Goal: Transaction & Acquisition: Purchase product/service

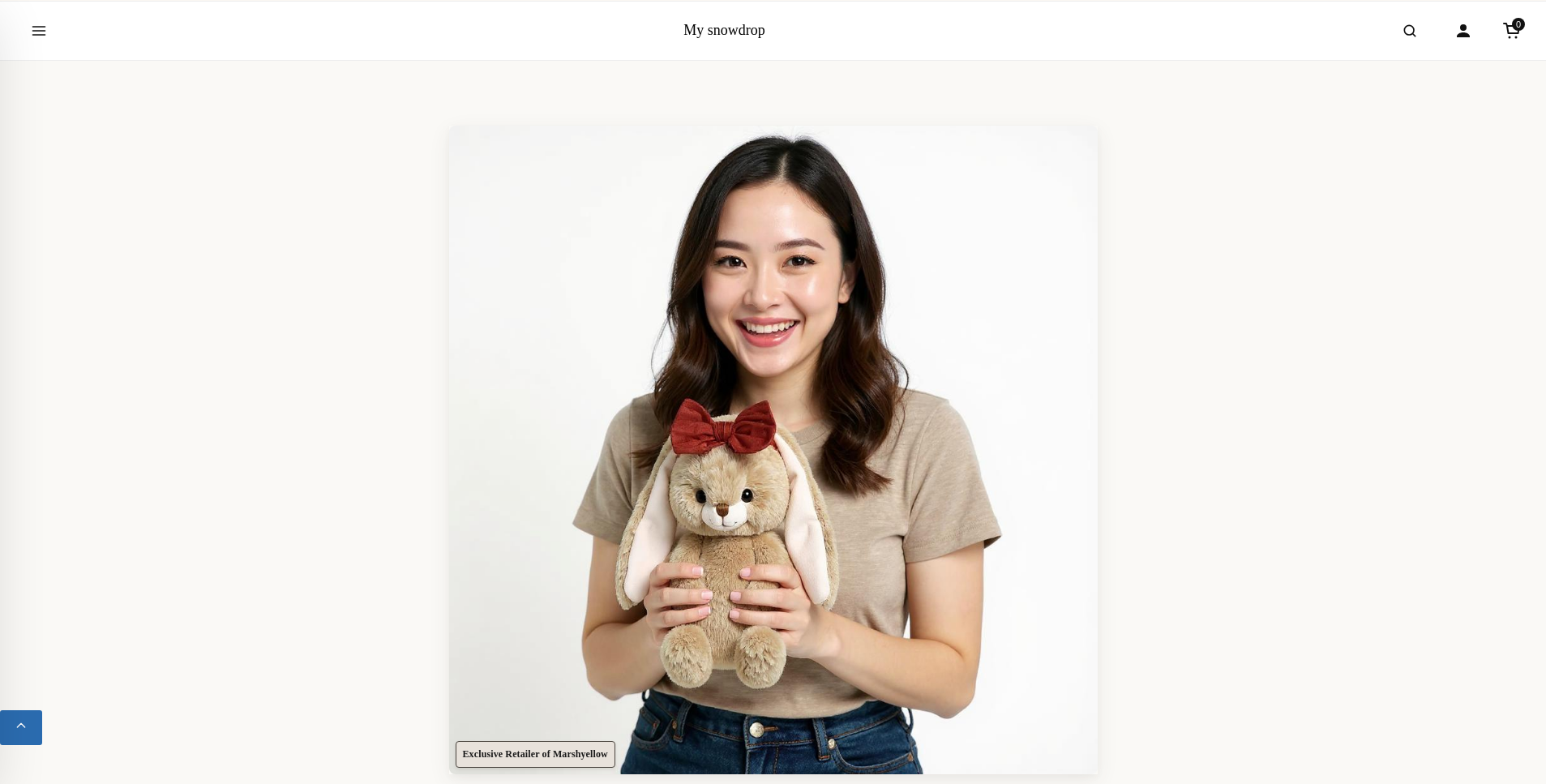
scroll to position [48, 0]
click at [47, 33] on button "Open menu" at bounding box center [39, 29] width 46 height 46
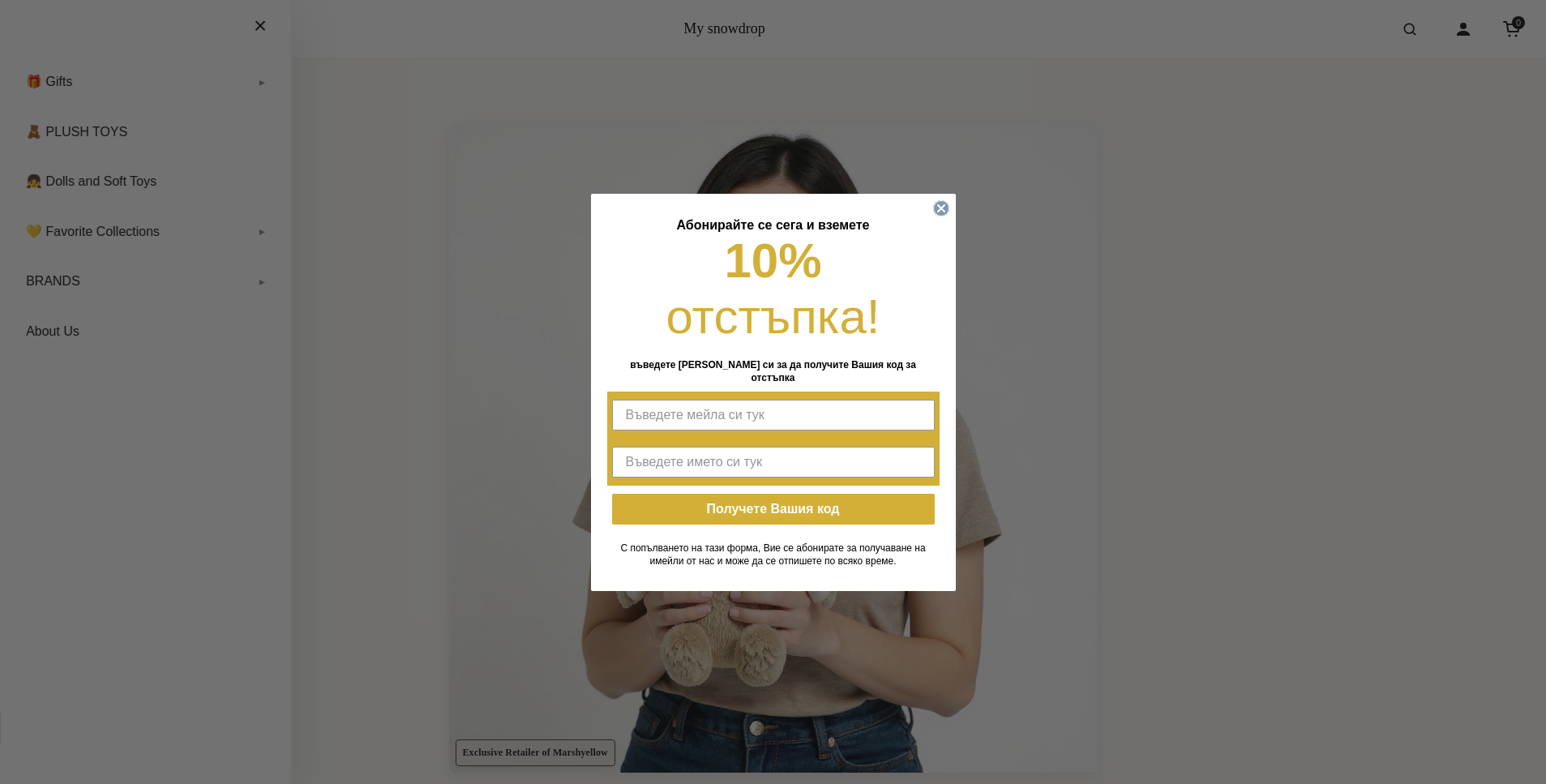
click at [948, 216] on circle "Close dialog" at bounding box center [940, 207] width 15 height 15
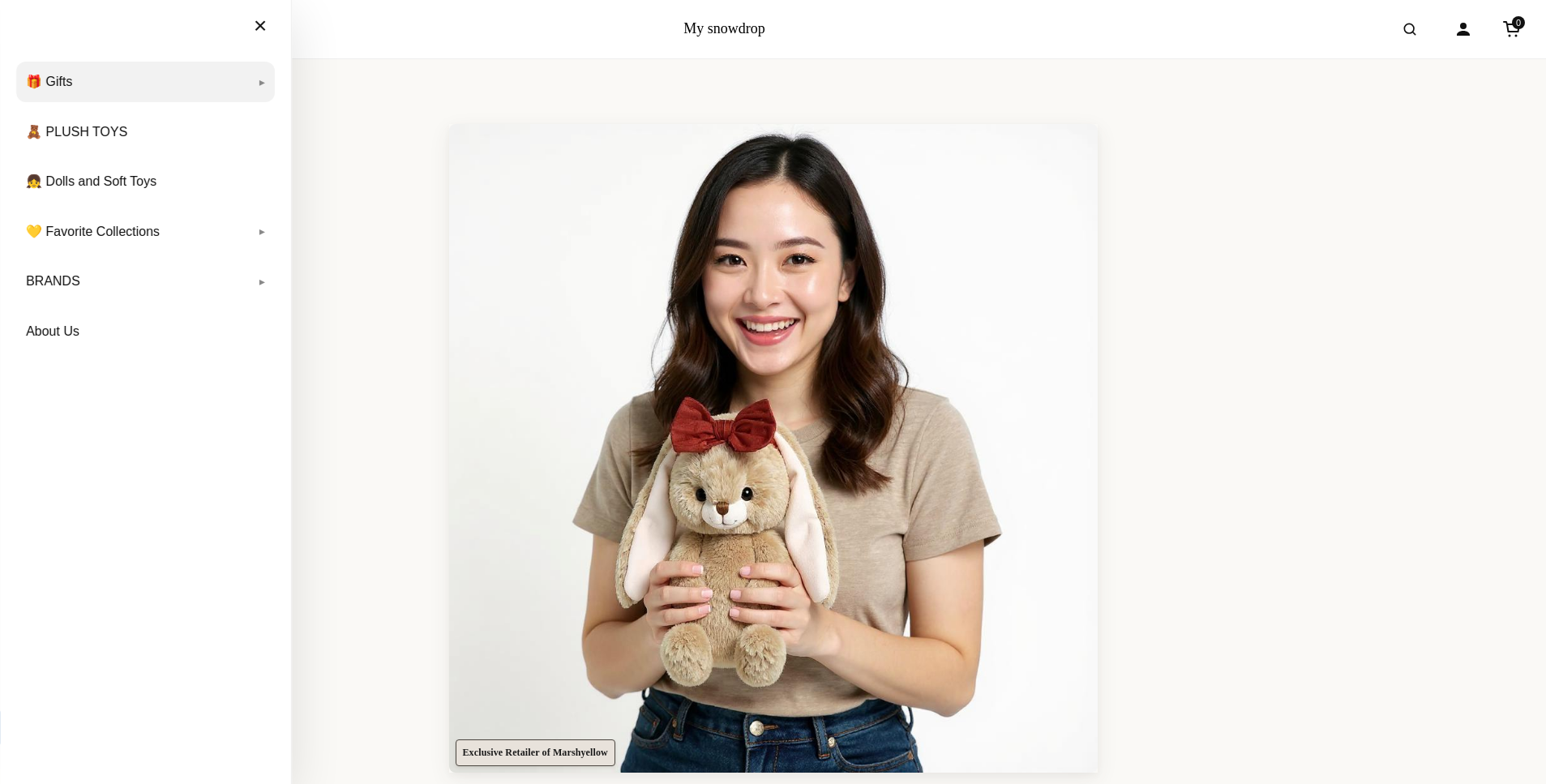
click at [57, 77] on link "🎁 Gifts" at bounding box center [145, 82] width 258 height 41
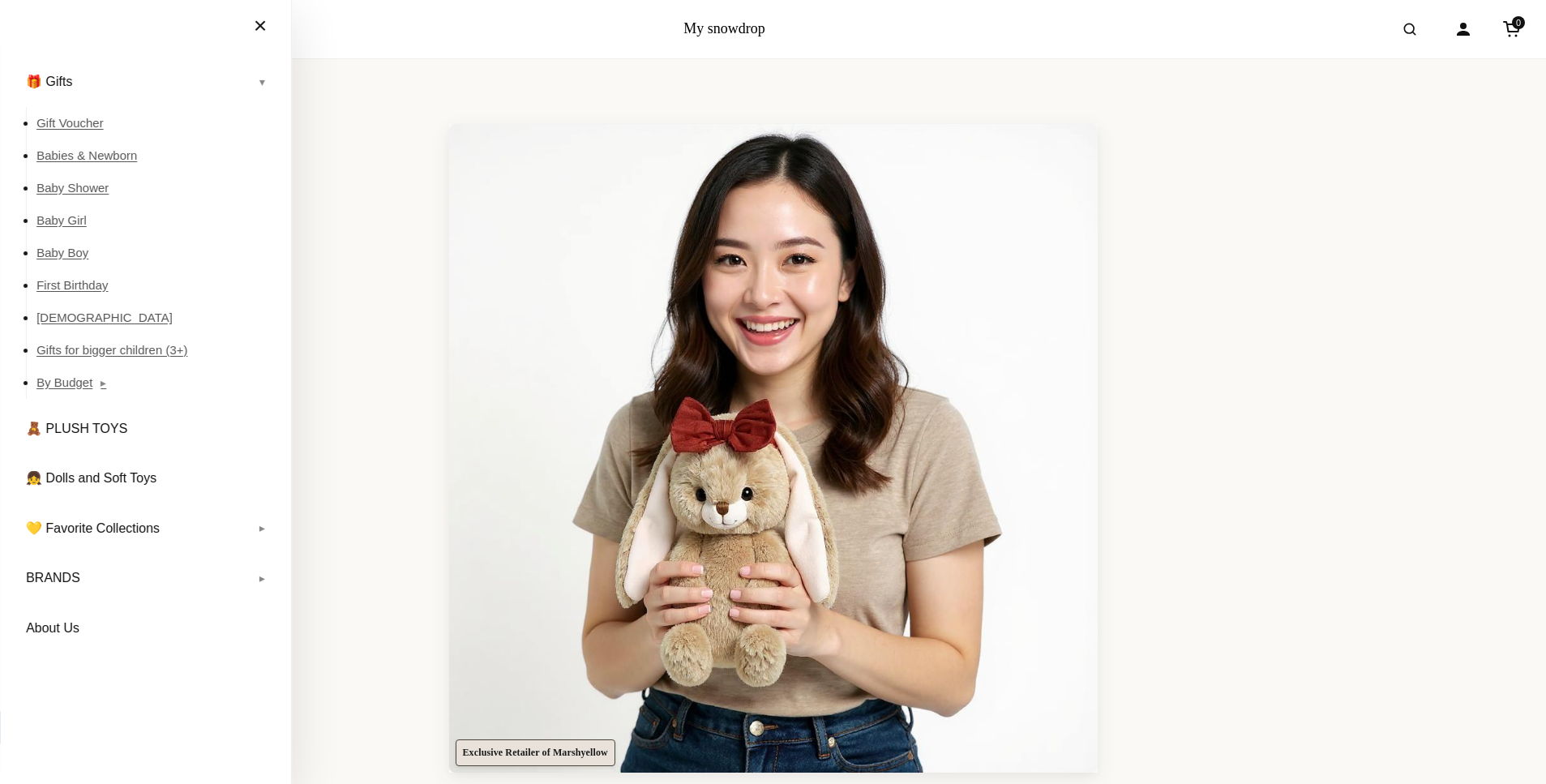
click at [698, 33] on link "My snowdrop" at bounding box center [725, 28] width 82 height 16
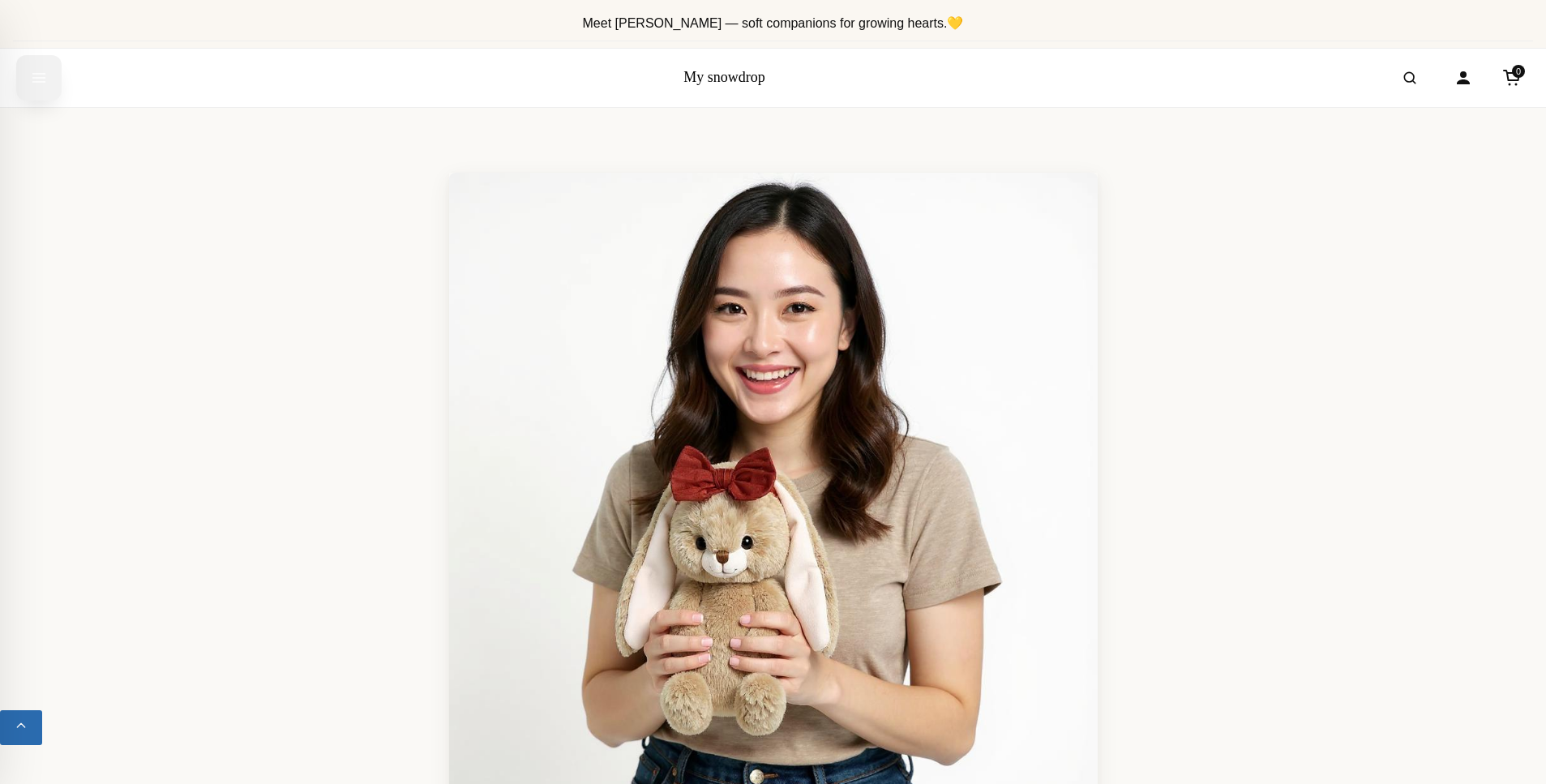
click at [29, 57] on button "Open menu" at bounding box center [39, 78] width 46 height 46
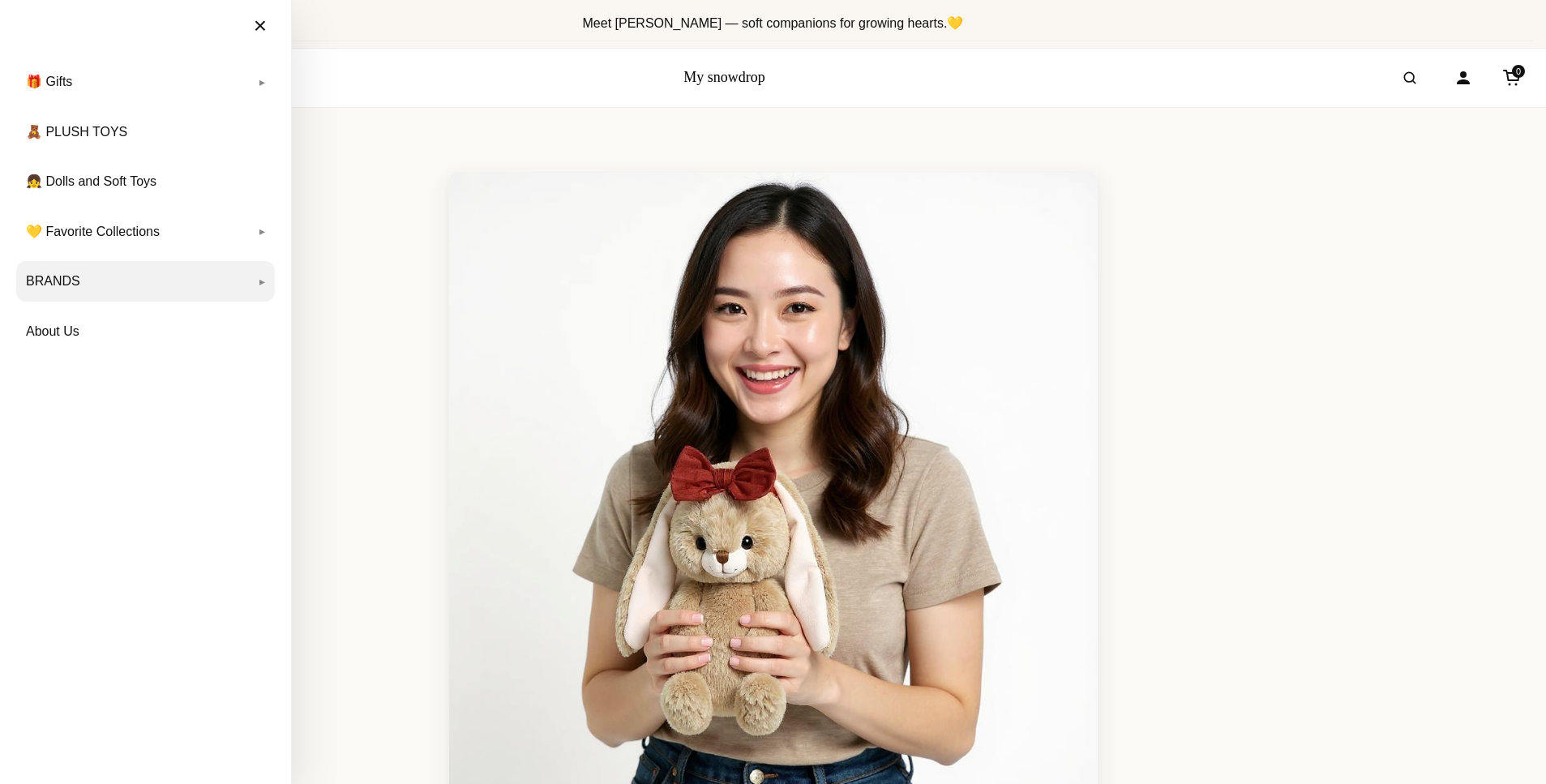
click at [80, 263] on link "BRANDS" at bounding box center [145, 281] width 258 height 41
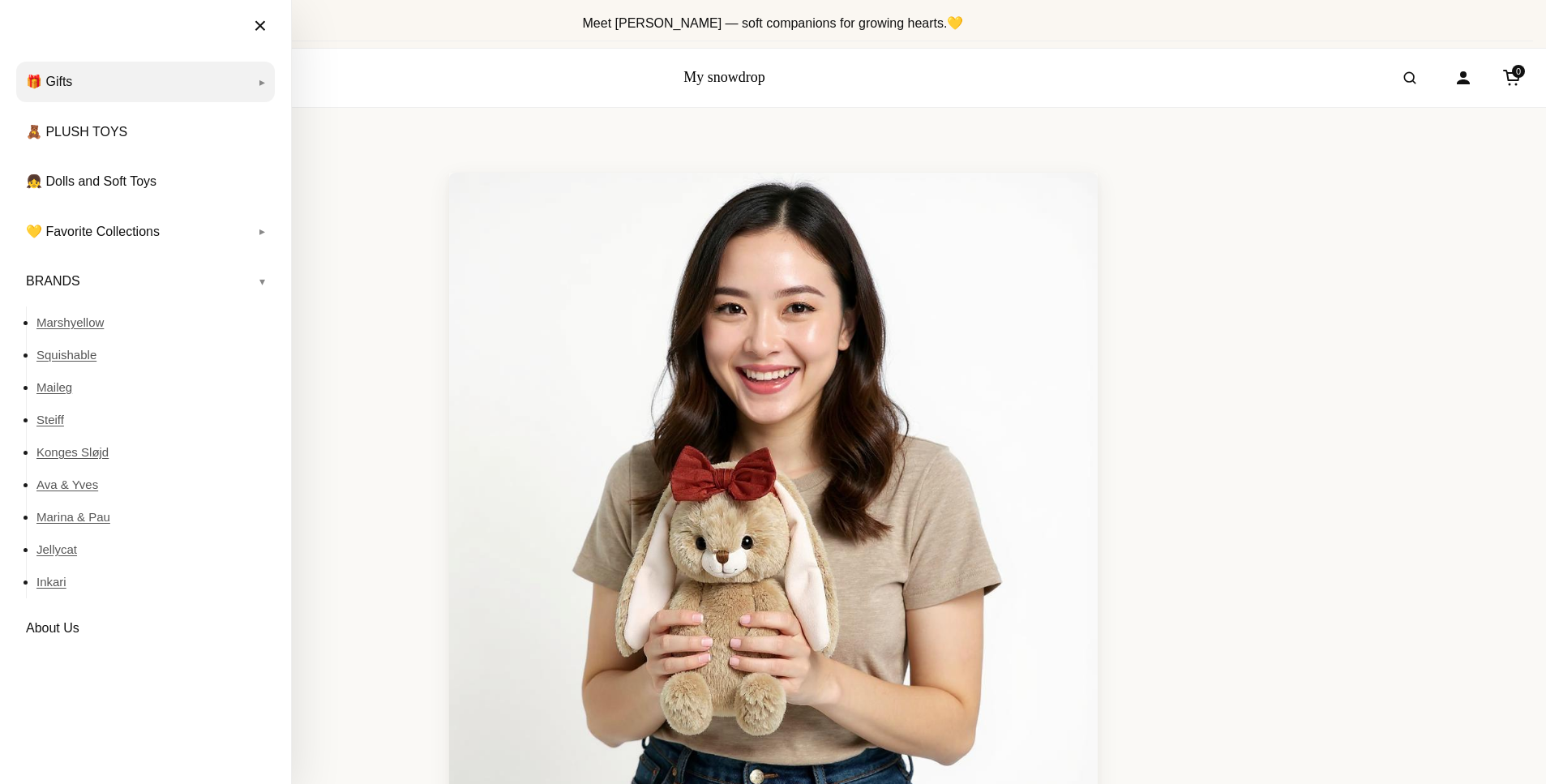
click at [151, 96] on link "🎁 Gifts" at bounding box center [145, 82] width 258 height 41
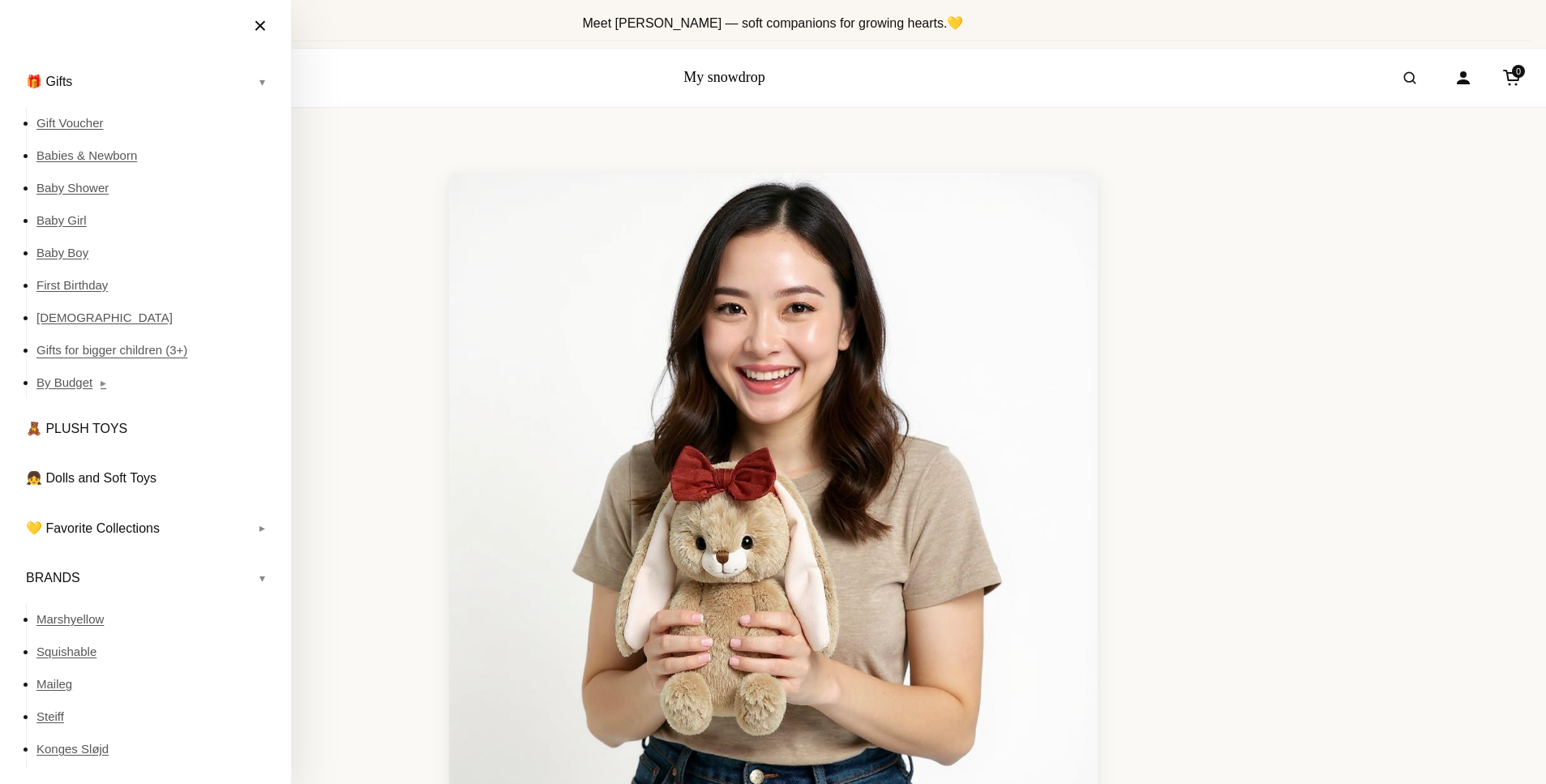
click at [122, 359] on link "Gifts for bigger children (3+)" at bounding box center [155, 350] width 238 height 33
